Goal: Communication & Community: Answer question/provide support

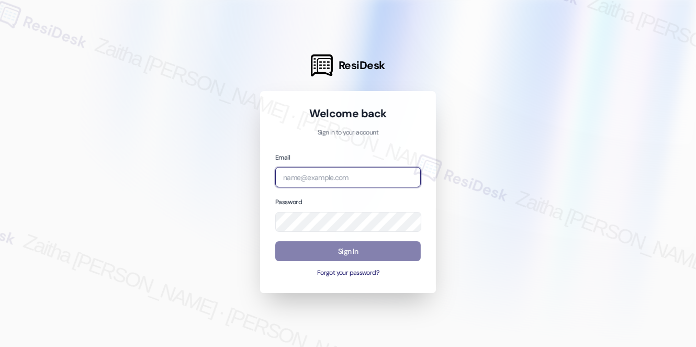
click at [353, 182] on input "email" at bounding box center [348, 177] width 146 height 20
type input "automated-surveys-rj_group-zaitha.mae.[PERSON_NAME]@rj_[DOMAIN_NAME]"
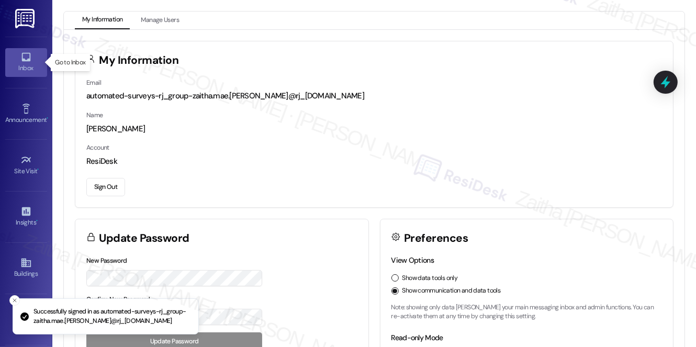
click at [21, 65] on div "Inbox" at bounding box center [26, 68] width 52 height 10
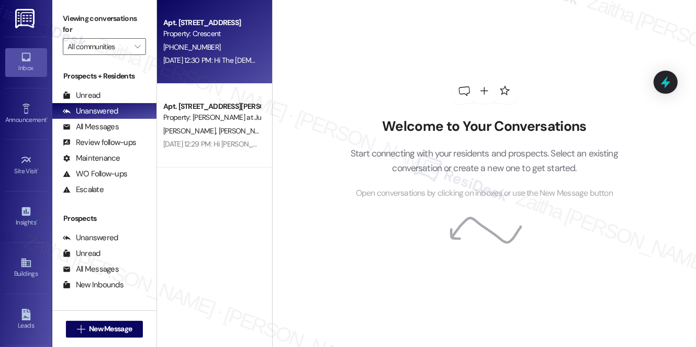
click at [247, 31] on div "Property: Crescent" at bounding box center [211, 33] width 97 height 11
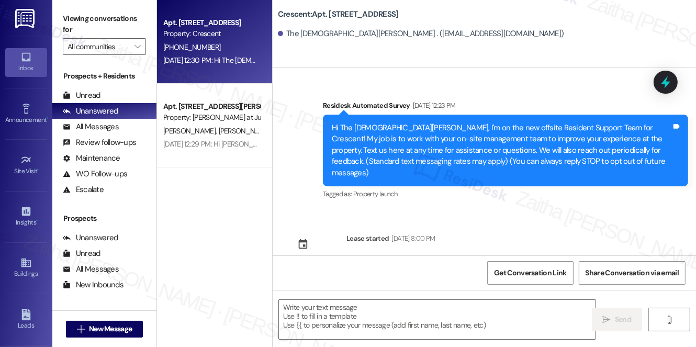
scroll to position [2742, 0]
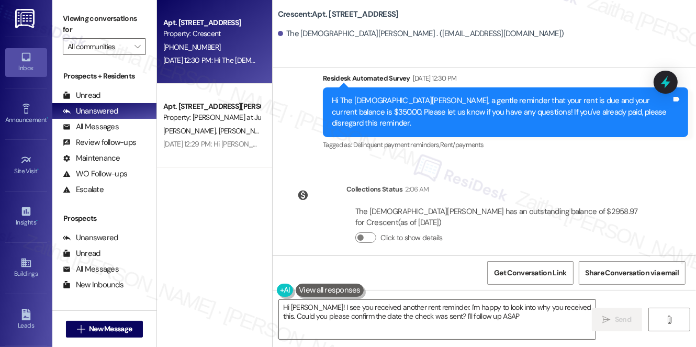
type textarea "Hi [PERSON_NAME]! I see you received another rent reminder. I'm happy to look i…"
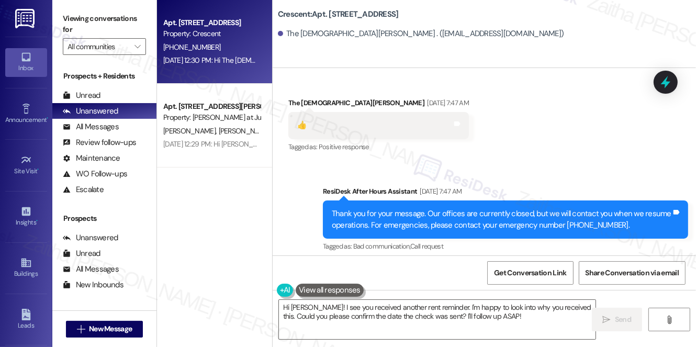
scroll to position [2552, 0]
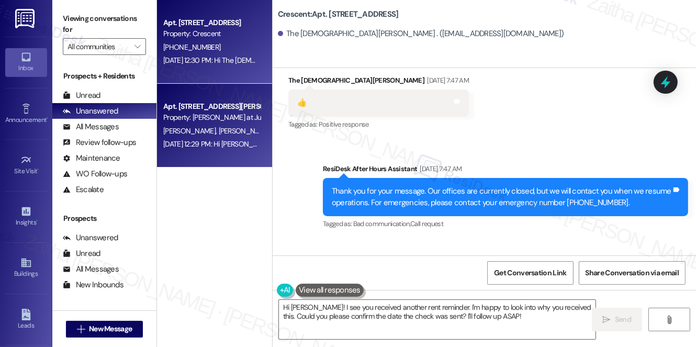
click at [233, 134] on div "[PERSON_NAME] [PERSON_NAME]" at bounding box center [211, 131] width 99 height 13
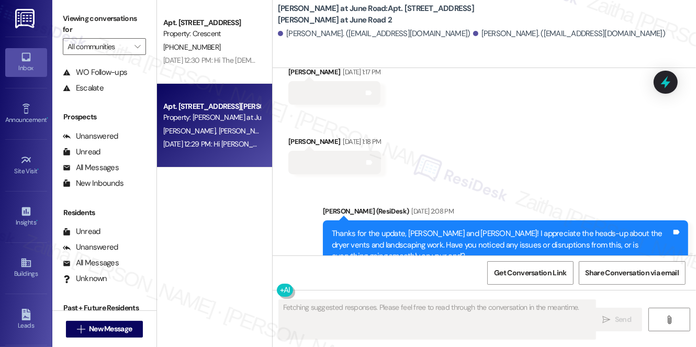
scroll to position [125, 0]
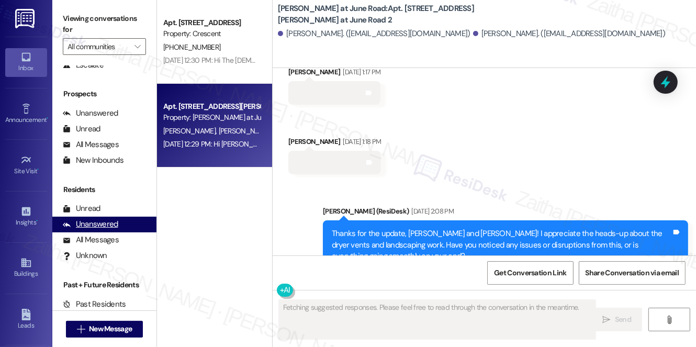
click at [97, 221] on div "Unanswered" at bounding box center [90, 224] width 55 height 11
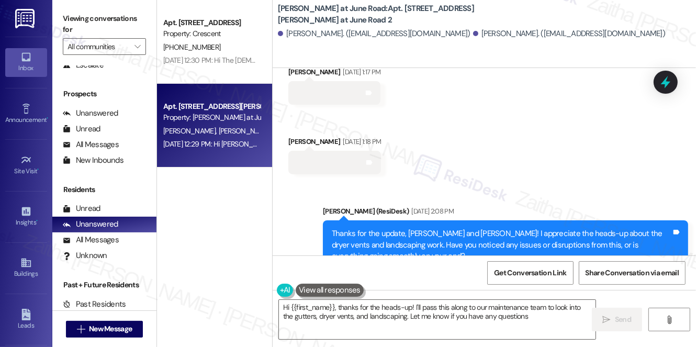
type textarea "Hi {{first_name}}, thanks for the heads-up! I'll pass this along to our mainten…"
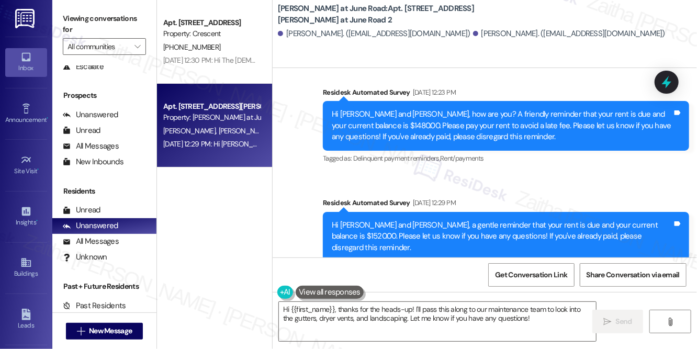
scroll to position [8578, 0]
